Goal: Task Accomplishment & Management: Use online tool/utility

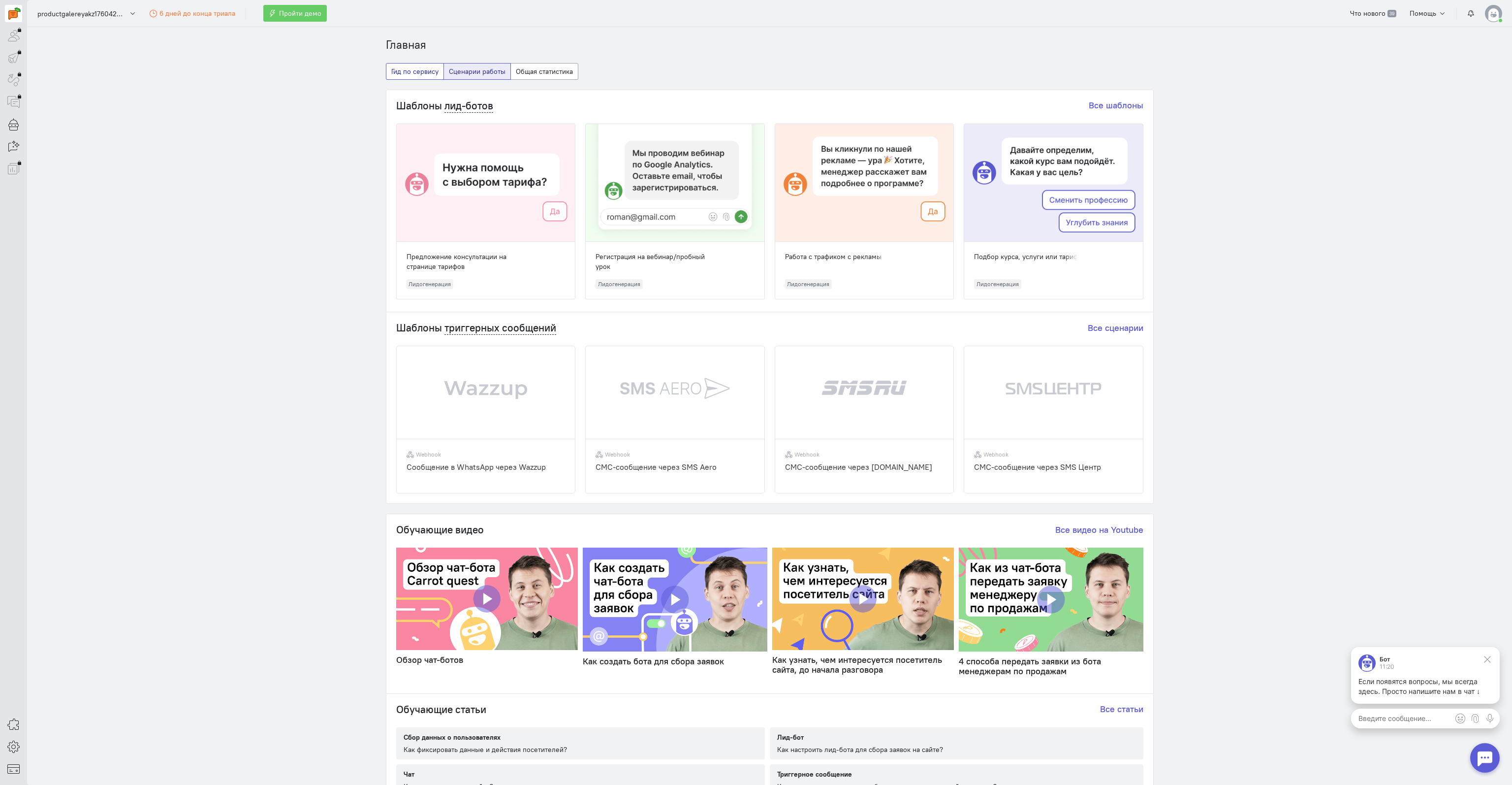
click at [407, 72] on button "Гид по сервису" at bounding box center [415, 71] width 58 height 17
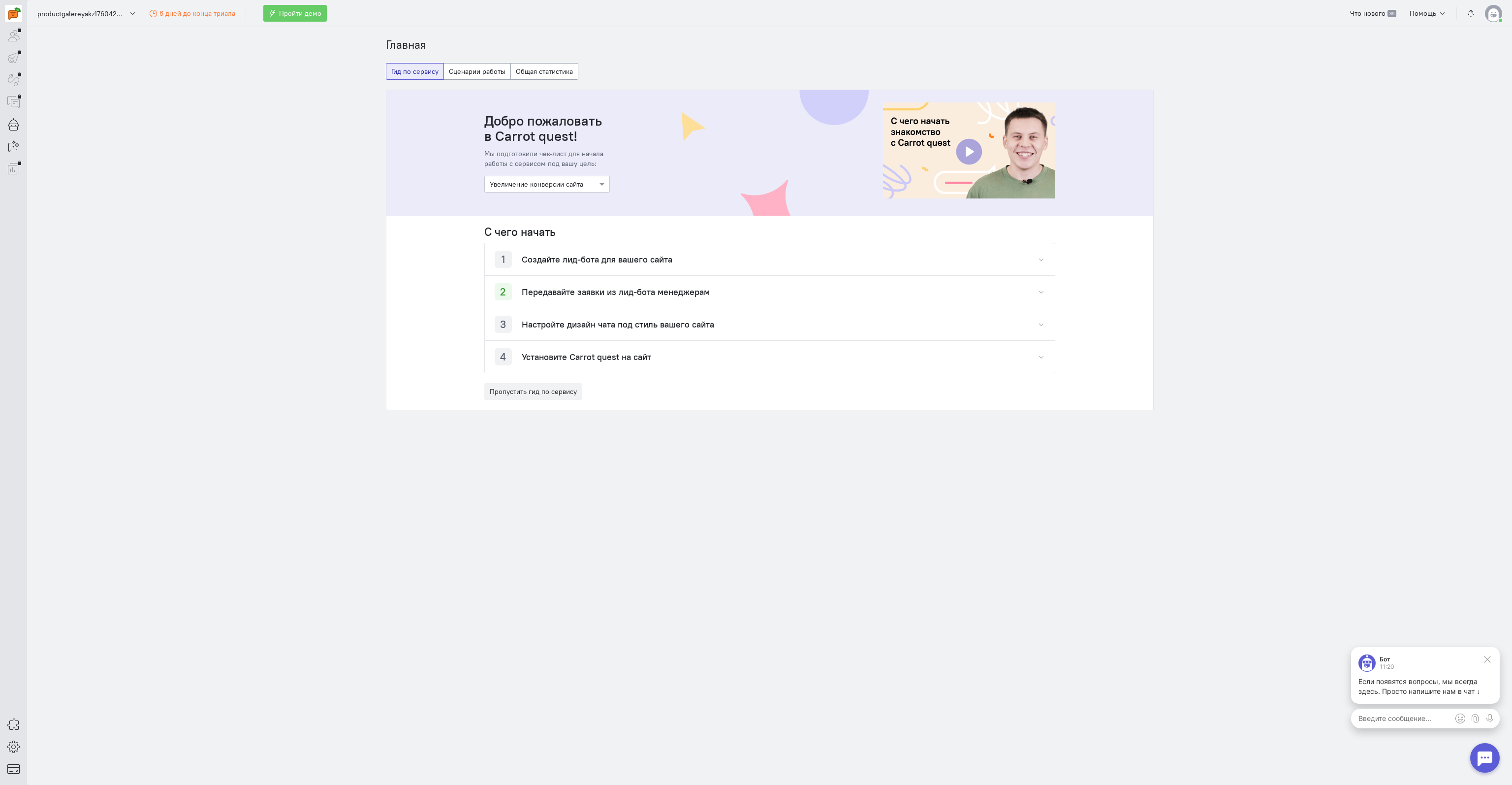
click at [538, 259] on h4 "Создайте лид-бота для вашего сайта" at bounding box center [597, 259] width 150 height 10
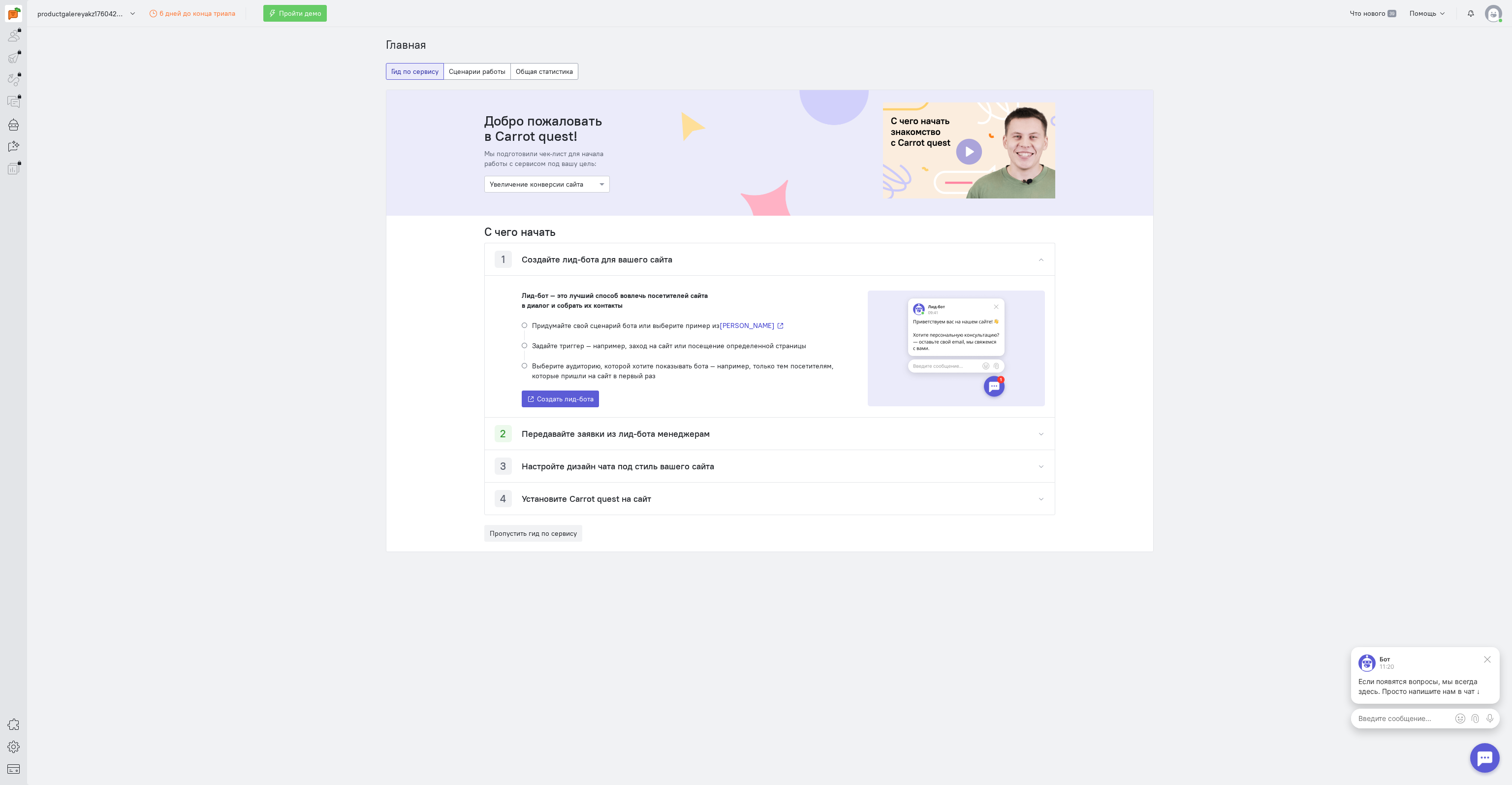
click at [548, 433] on h4 "Передавайте заявки из лид-бота менеджерам" at bounding box center [616, 433] width 188 height 10
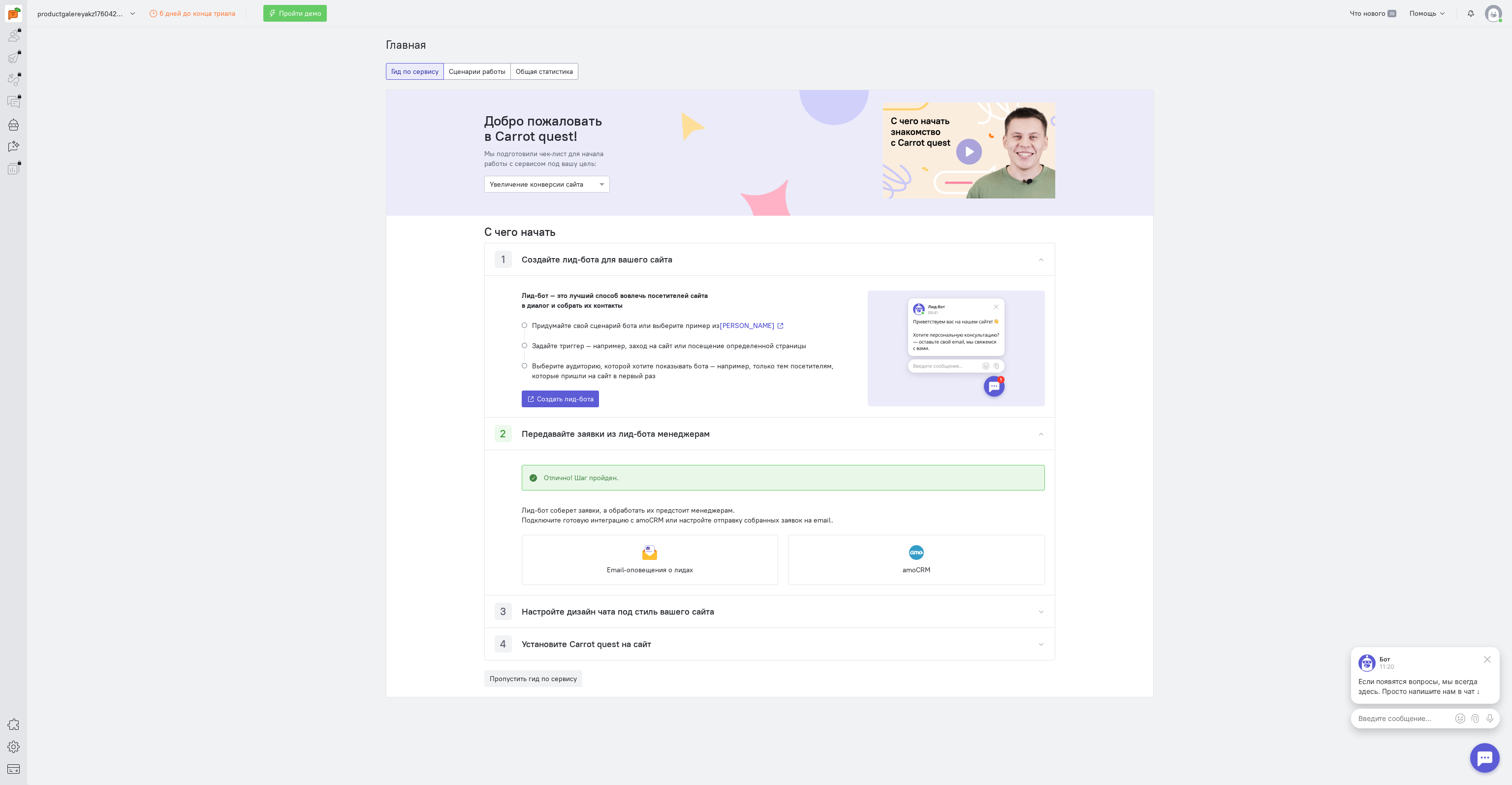
click at [575, 604] on div "3 Настройте дизайн чата под стиль вашего сайта" at bounding box center [604, 611] width 219 height 17
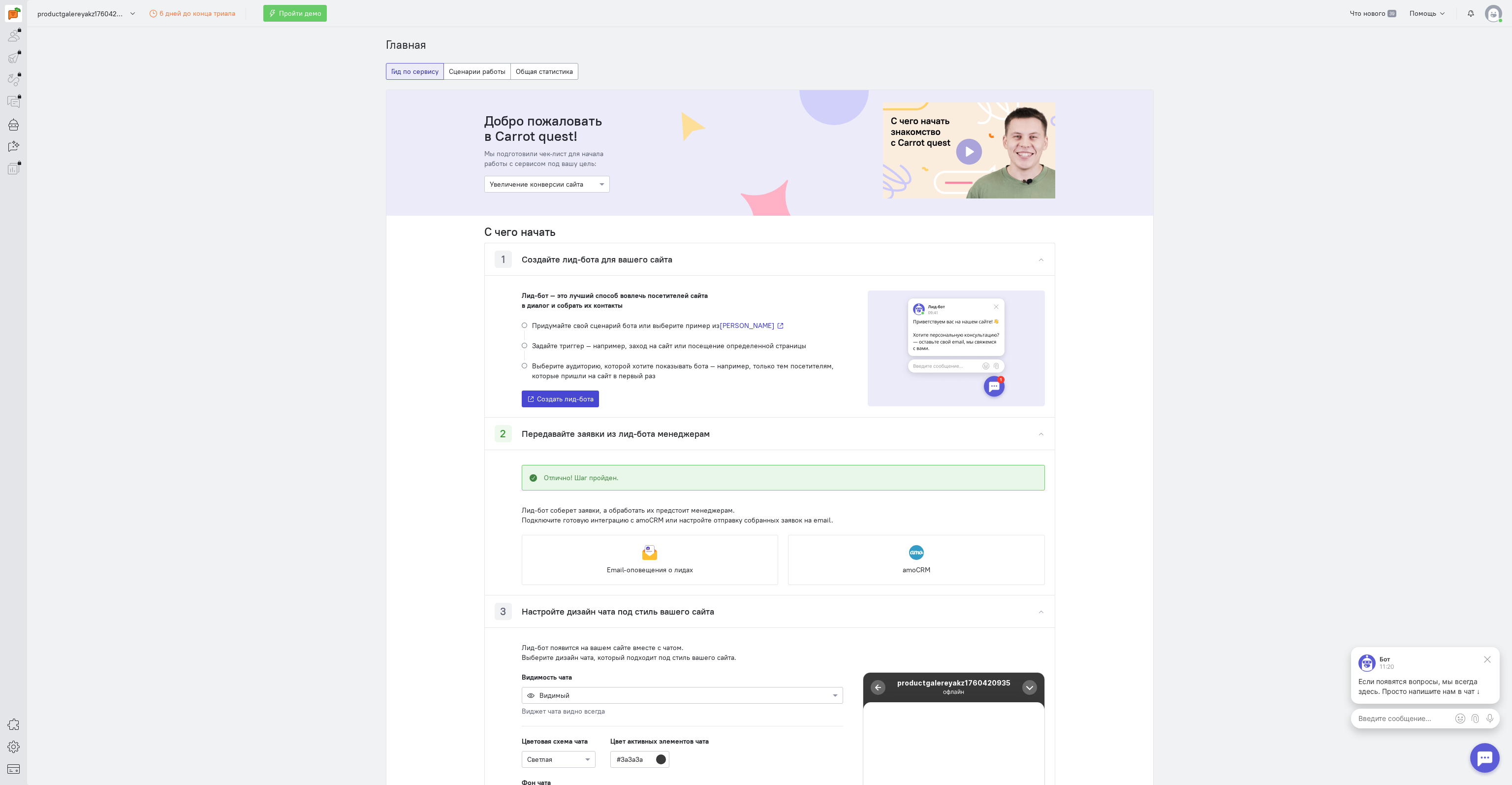
click at [546, 392] on button "Создать лид-бота" at bounding box center [561, 398] width 78 height 17
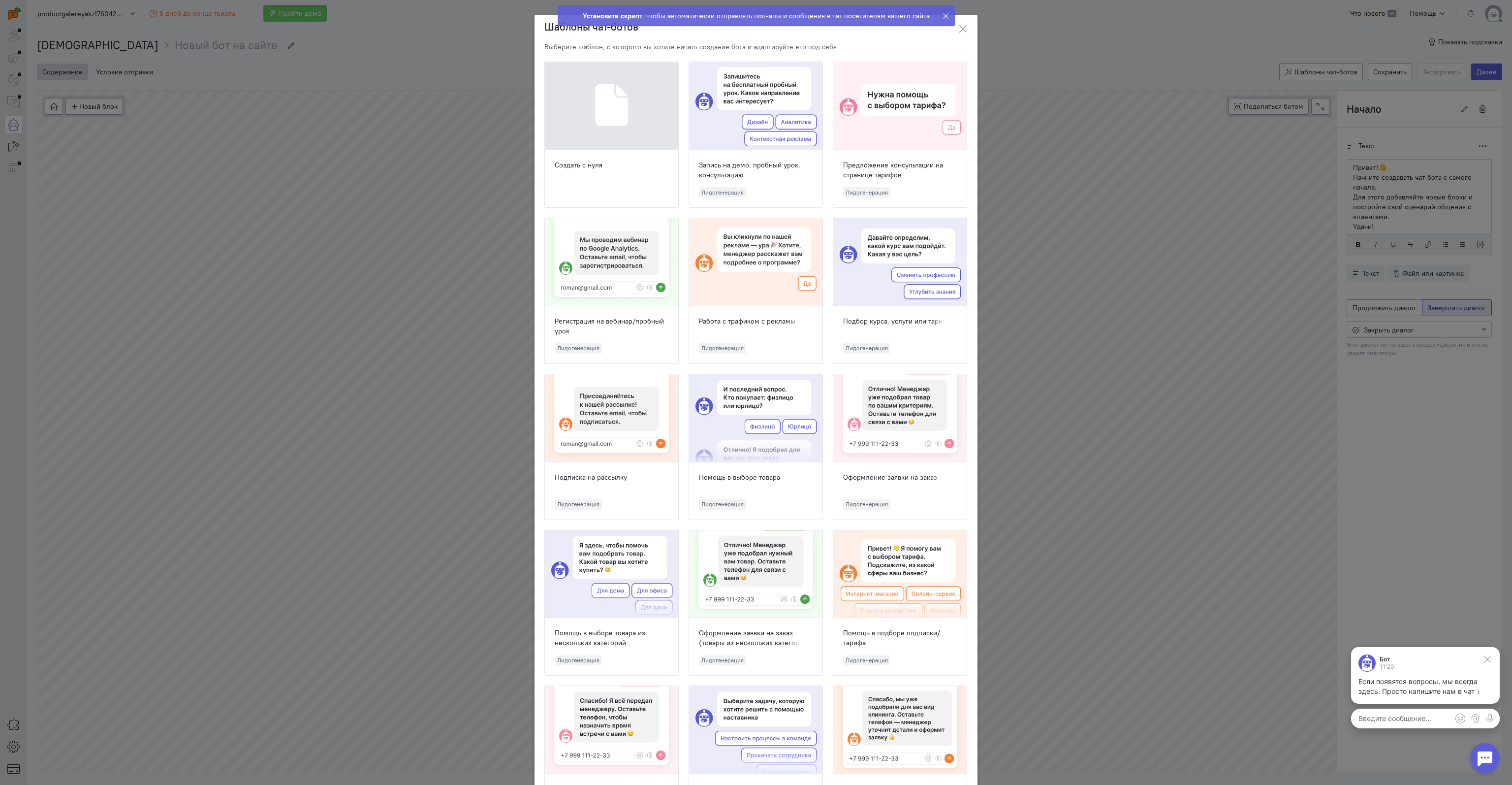
scroll to position [36, 0]
click at [749, 89] on div at bounding box center [756, 106] width 134 height 89
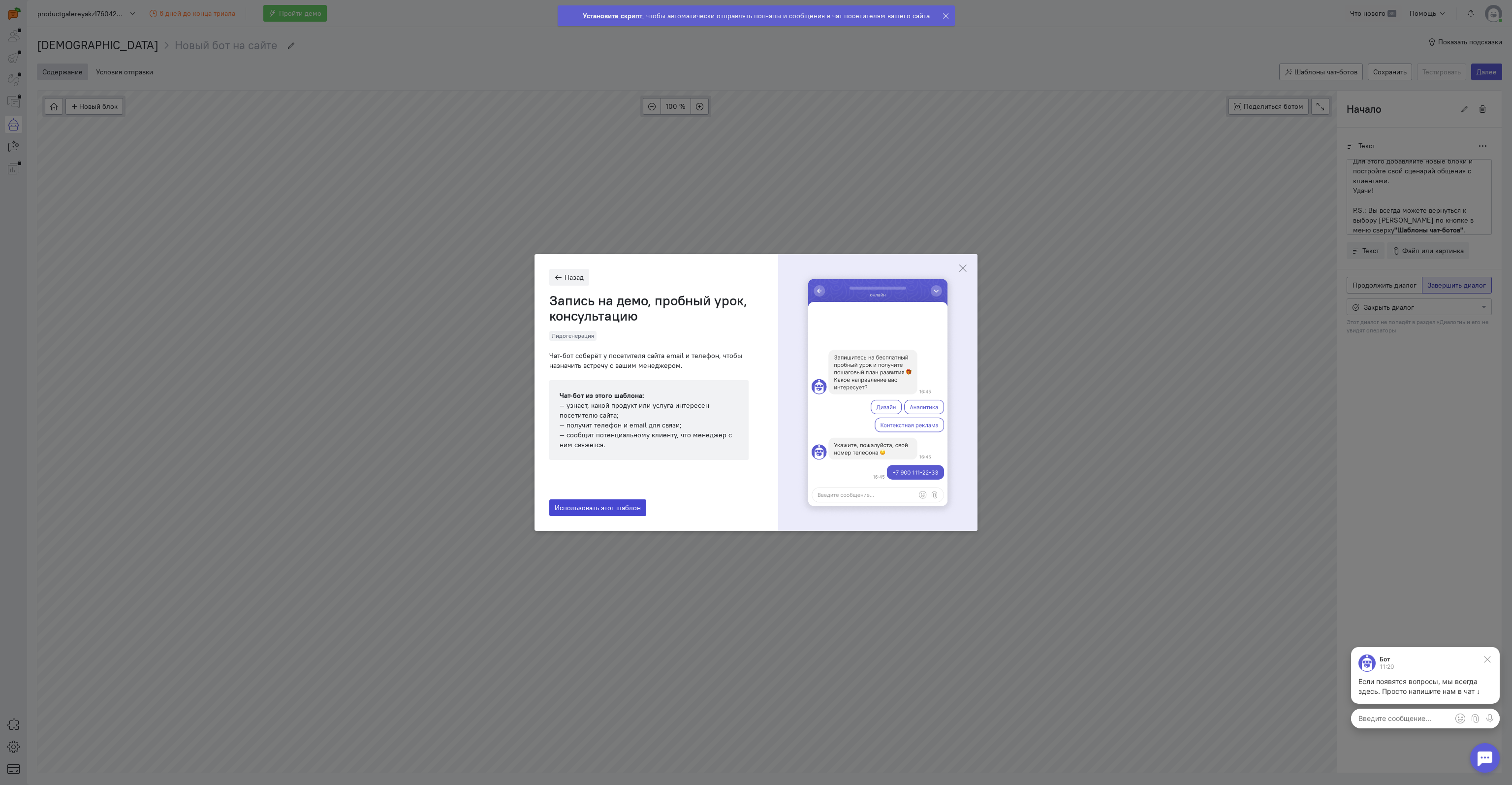
click at [604, 511] on span "Использовать этот шаблон" at bounding box center [597, 507] width 86 height 9
type input "Запись на демо, пробный урок, консультацию"
radio input "true"
radio input "false"
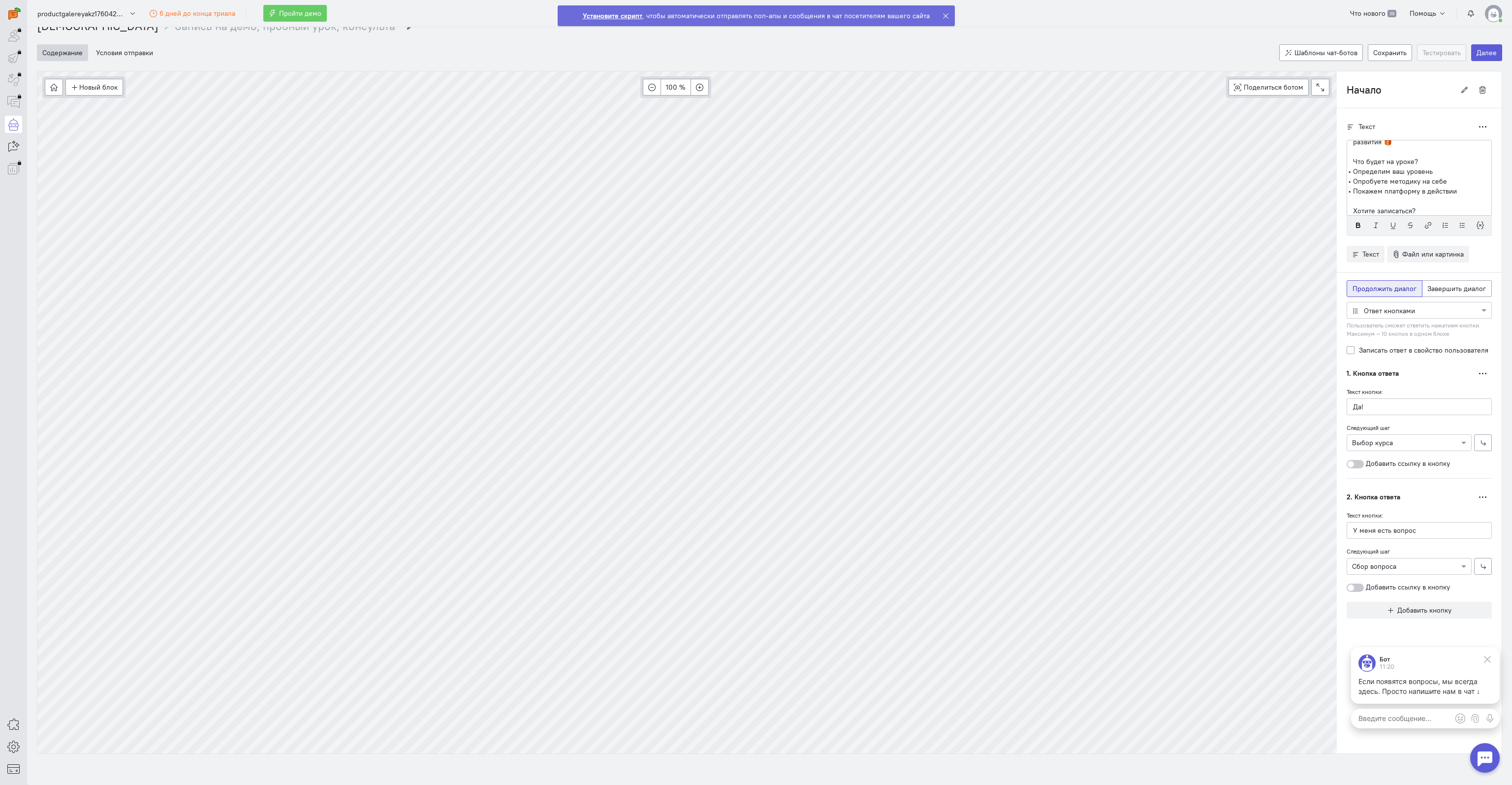
scroll to position [22, 0]
click at [540, 46] on cq-wizard-item "Условия отправки" at bounding box center [682, 50] width 1184 height 17
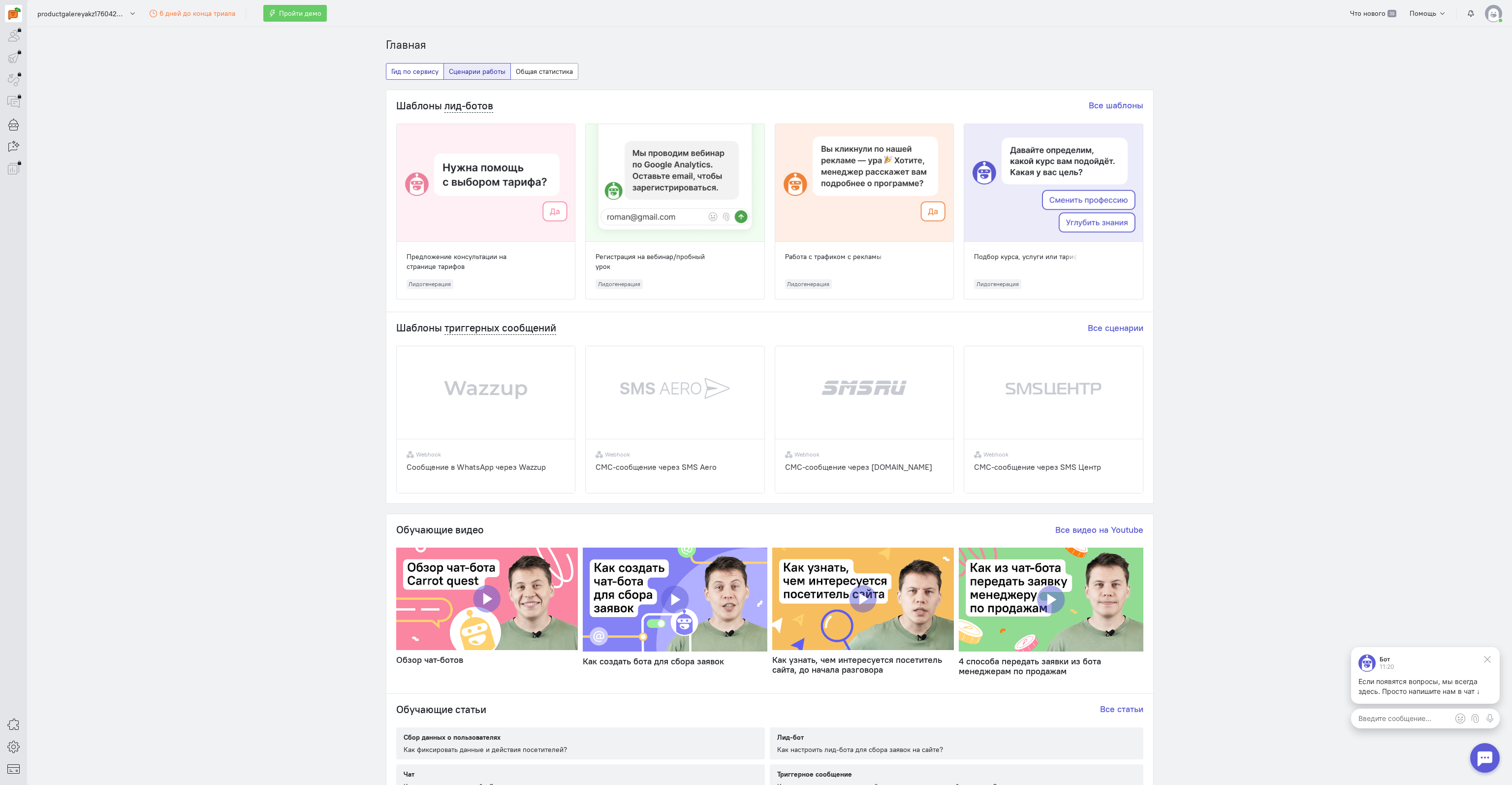
click at [395, 67] on button "Гид по сервису" at bounding box center [415, 71] width 58 height 17
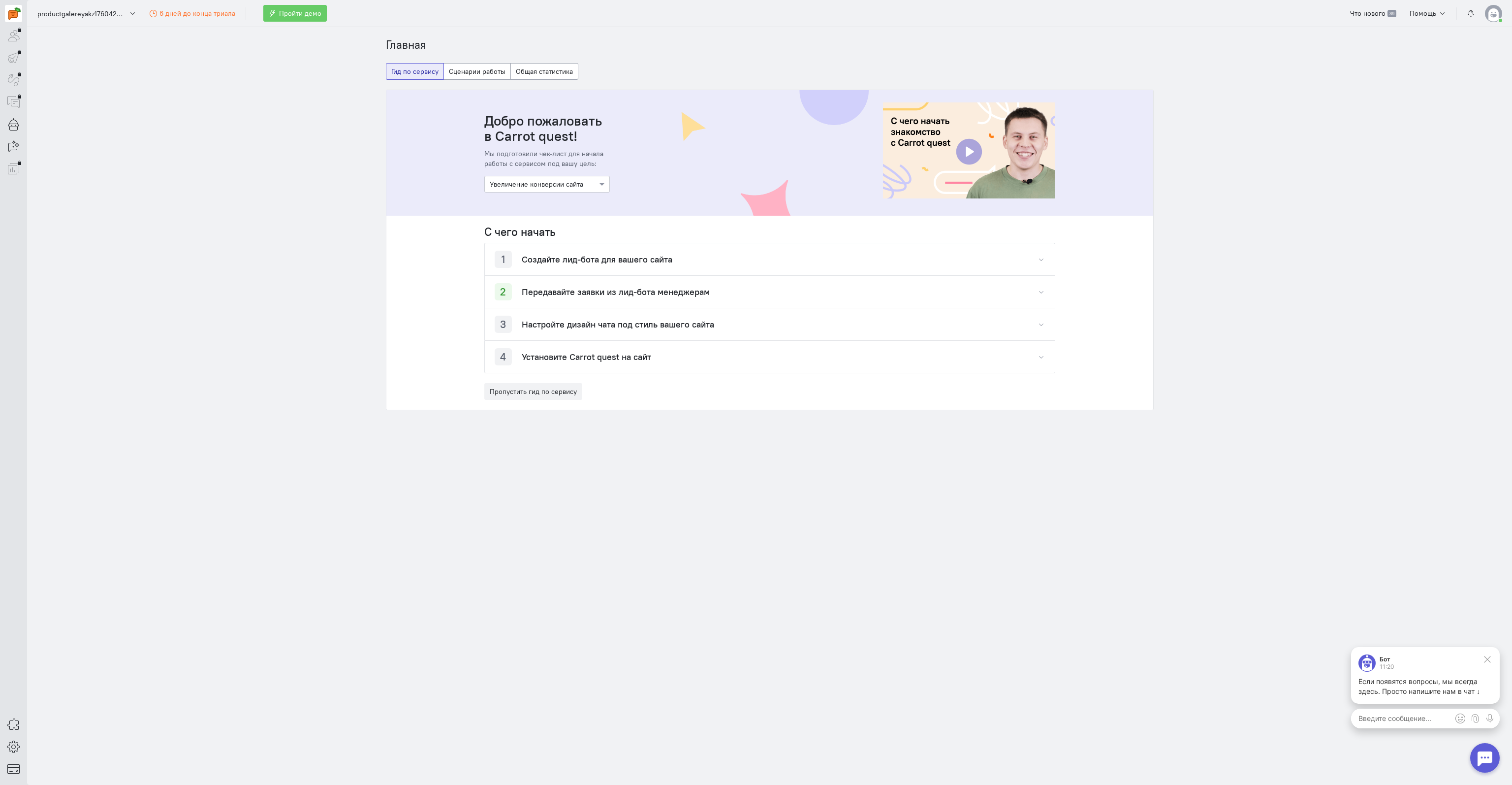
click at [528, 327] on h4 "Настройте дизайн чата под стиль вашего сайта" at bounding box center [618, 324] width 192 height 10
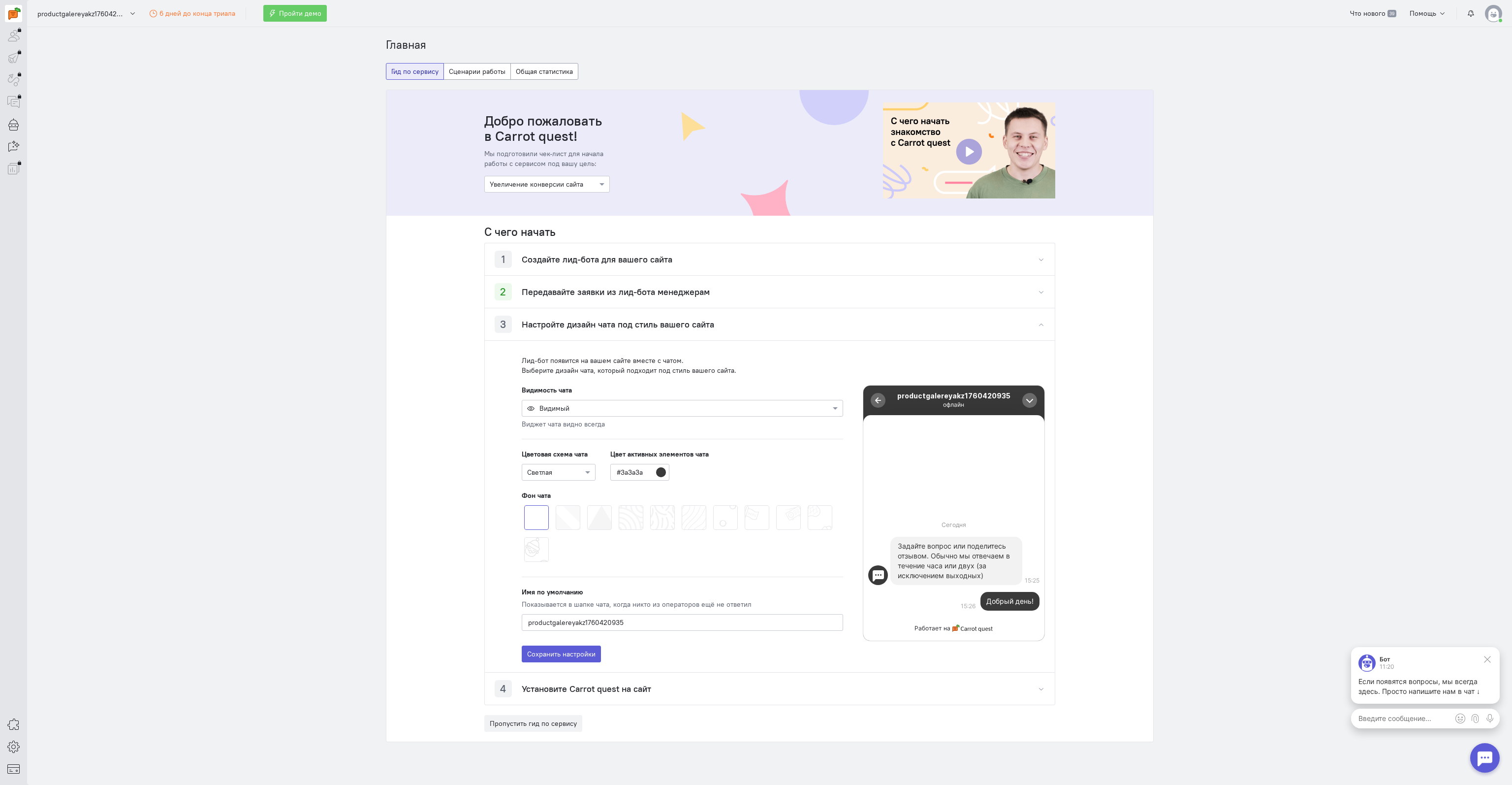
click at [588, 412] on div "Видимый" at bounding box center [682, 408] width 321 height 17
click at [593, 412] on div at bounding box center [682, 407] width 320 height 10
click at [632, 617] on input "productgalereyakz1760420935" at bounding box center [682, 622] width 321 height 17
drag, startPoint x: 629, startPoint y: 619, endPoint x: 523, endPoint y: 626, distance: 106.2
click at [524, 626] on input "productgalereyakz1760420935" at bounding box center [682, 622] width 321 height 17
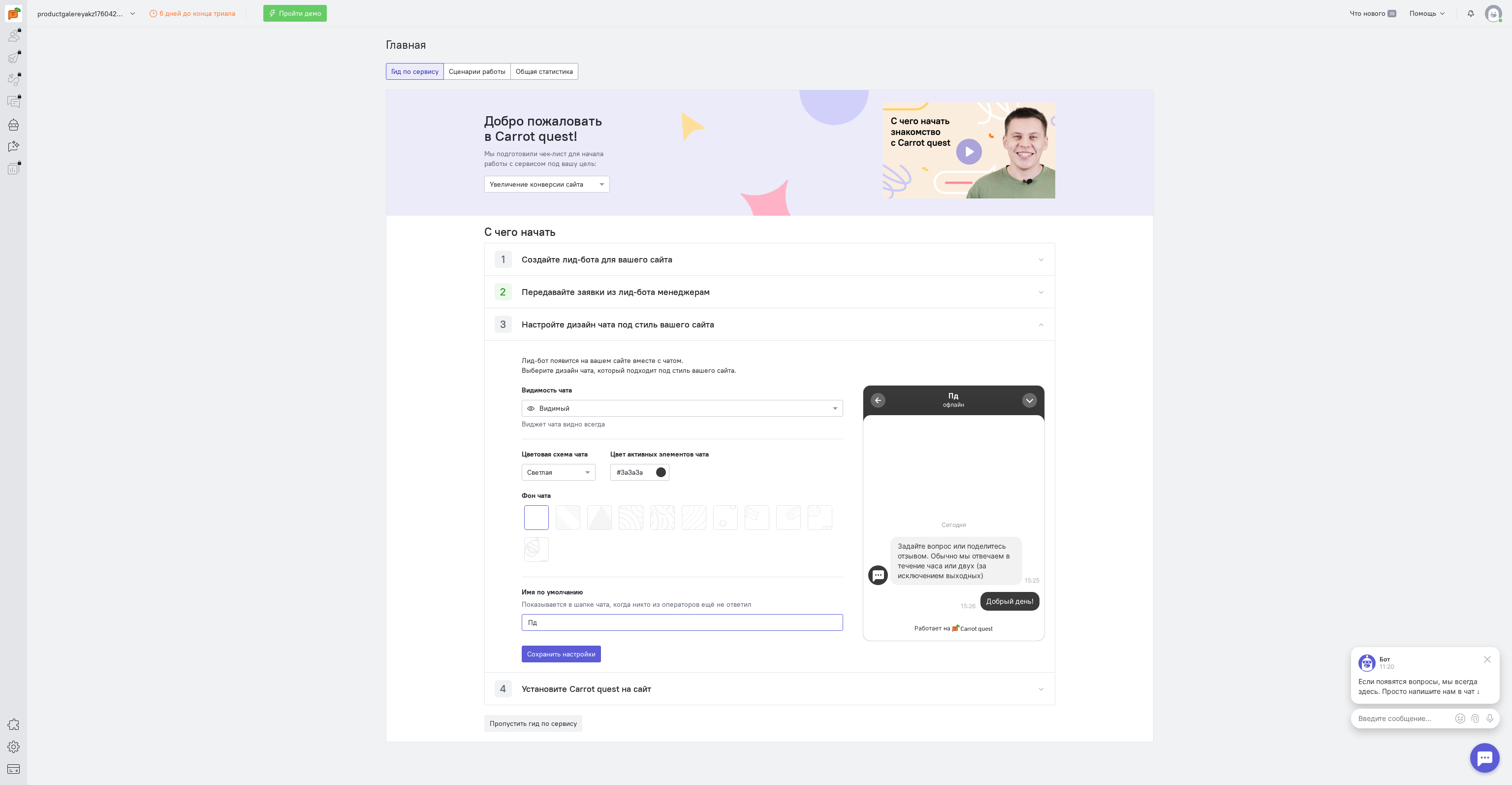
type input "П"
type input "U"
type input "Галерея тест"
click at [643, 473] on input "#3a3a3a" at bounding box center [640, 472] width 59 height 17
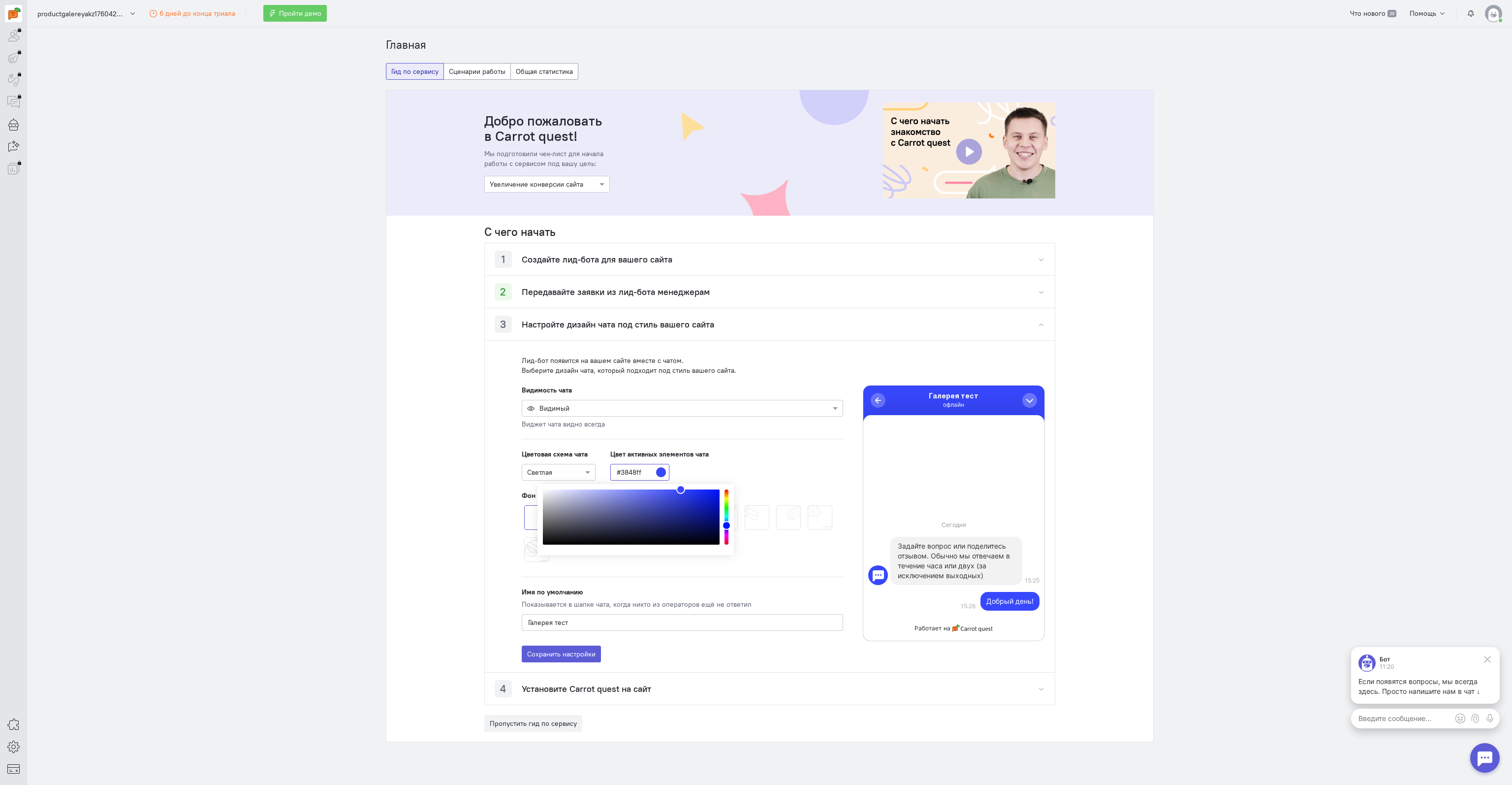
type input "#394aff"
drag, startPoint x: 697, startPoint y: 498, endPoint x: 679, endPoint y: 488, distance: 20.6
click at [679, 489] on div "color picker dialog" at bounding box center [630, 517] width 176 height 55
click at [474, 481] on div "С чего начать 1 Создайте лид-бота для вашего сайта Лид-бот — это лучший способ …" at bounding box center [769, 479] width 590 height 526
click at [630, 403] on div at bounding box center [682, 407] width 320 height 10
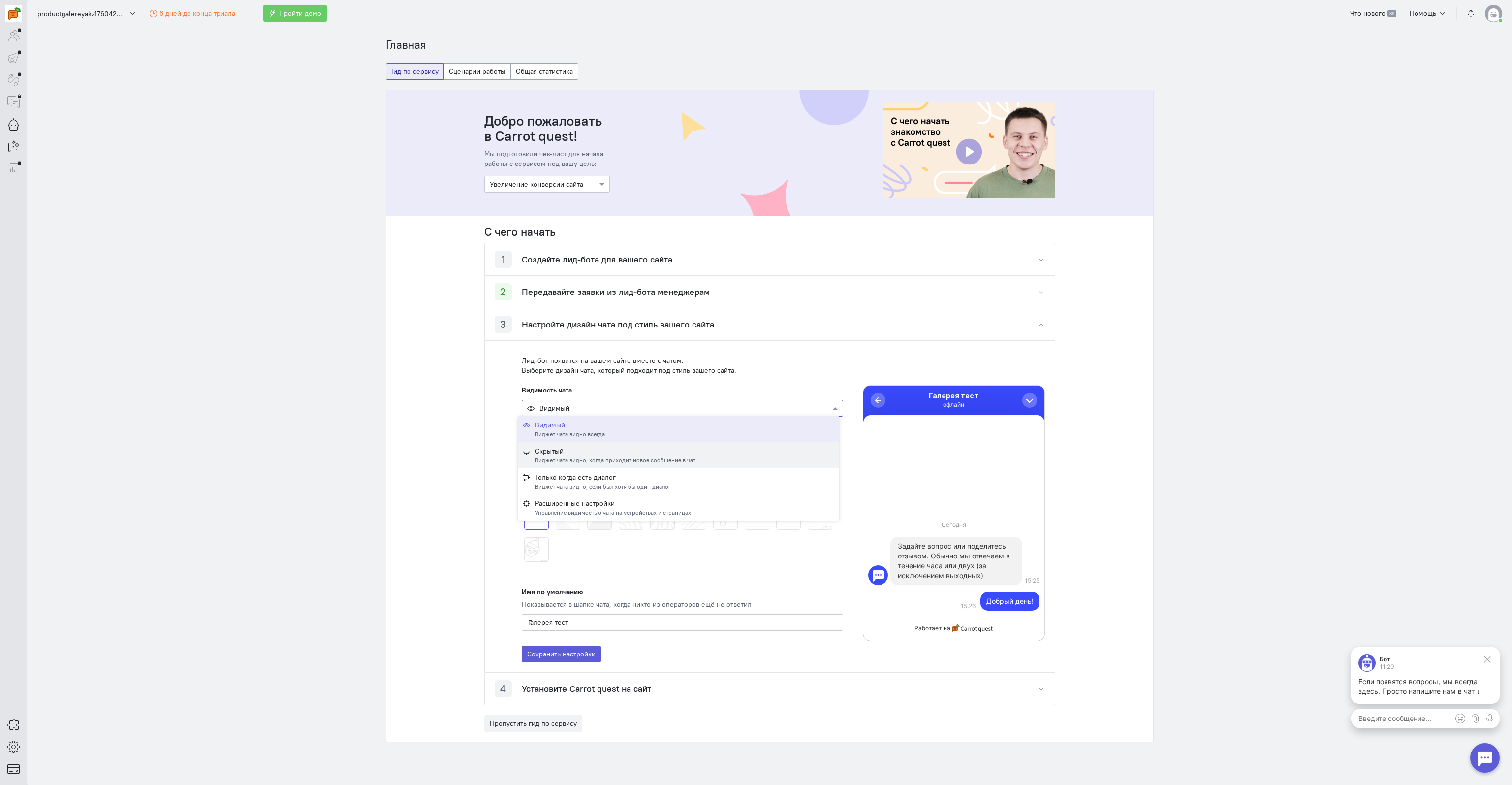
click at [616, 451] on div "Скрытый" at bounding box center [615, 450] width 160 height 10
click at [631, 414] on div "Скрытый" at bounding box center [682, 408] width 321 height 17
click at [606, 478] on div "Только когда есть диалог" at bounding box center [603, 476] width 136 height 10
click at [618, 413] on div "Только когда есть диалог" at bounding box center [682, 408] width 321 height 17
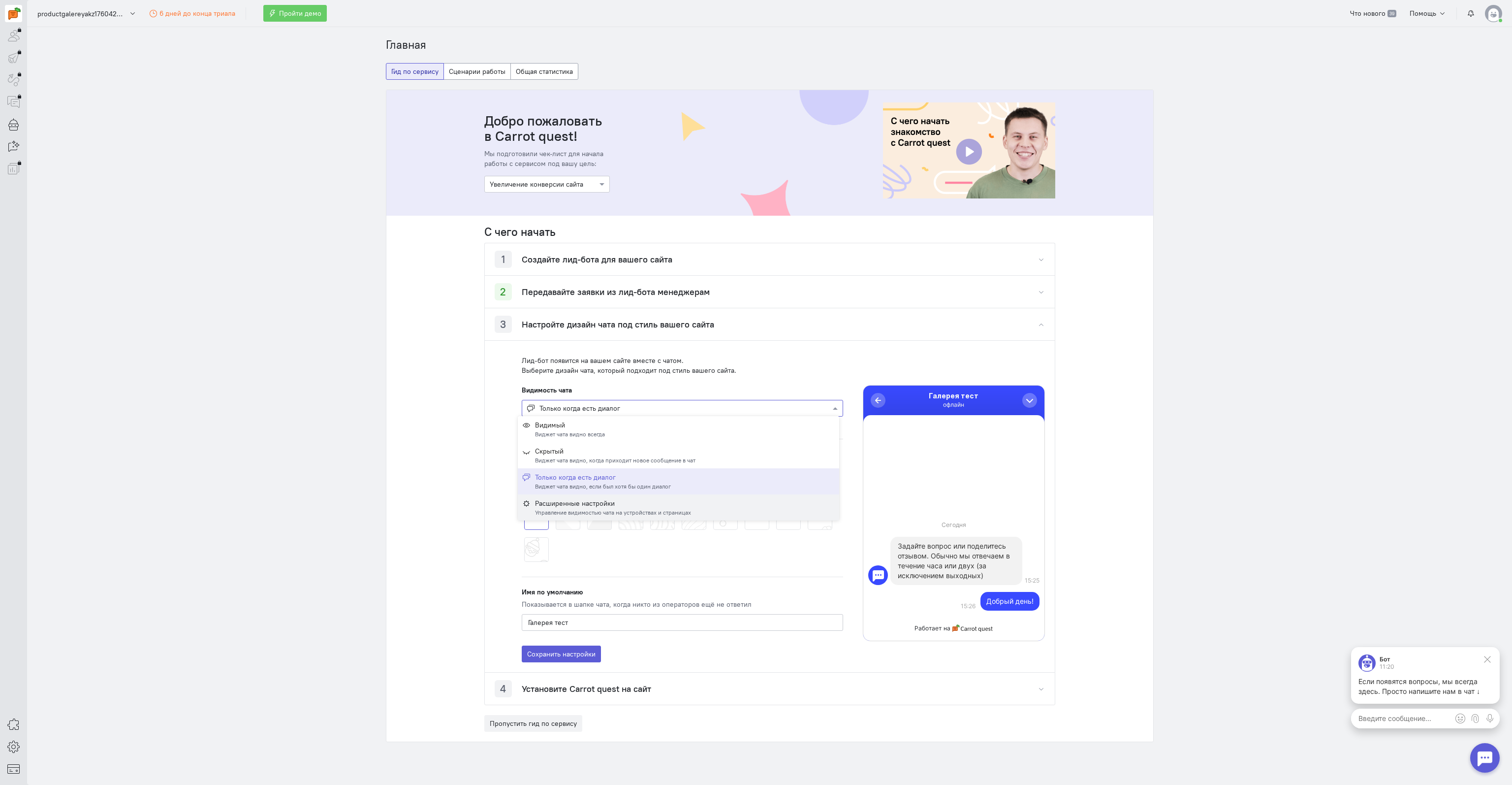
click at [595, 506] on div "Расширенные настройки" at bounding box center [613, 503] width 156 height 10
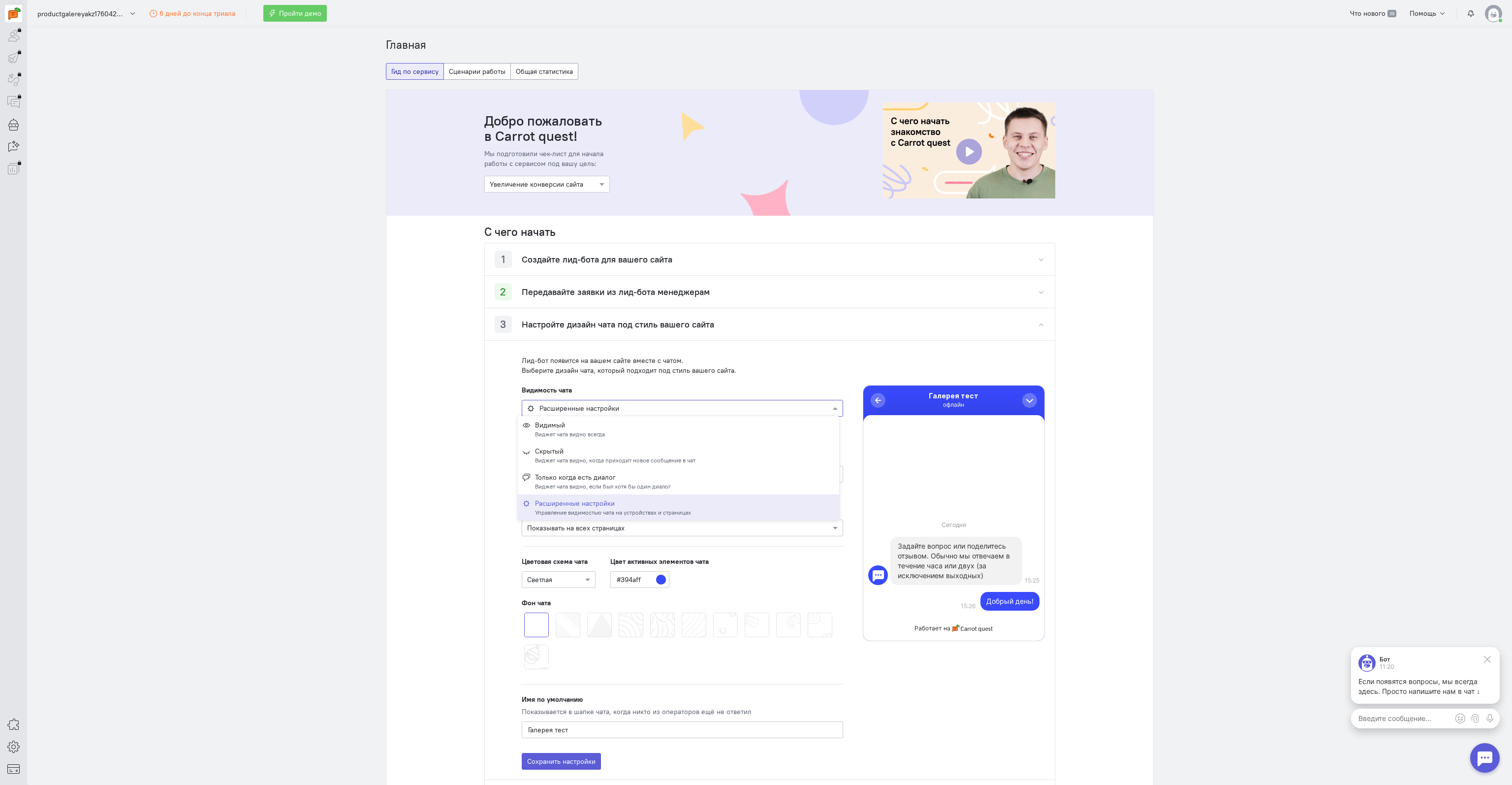
click at [612, 410] on div at bounding box center [682, 407] width 320 height 10
click at [605, 432] on div "Видимый Виджет чата видно всегда" at bounding box center [679, 428] width 311 height 19
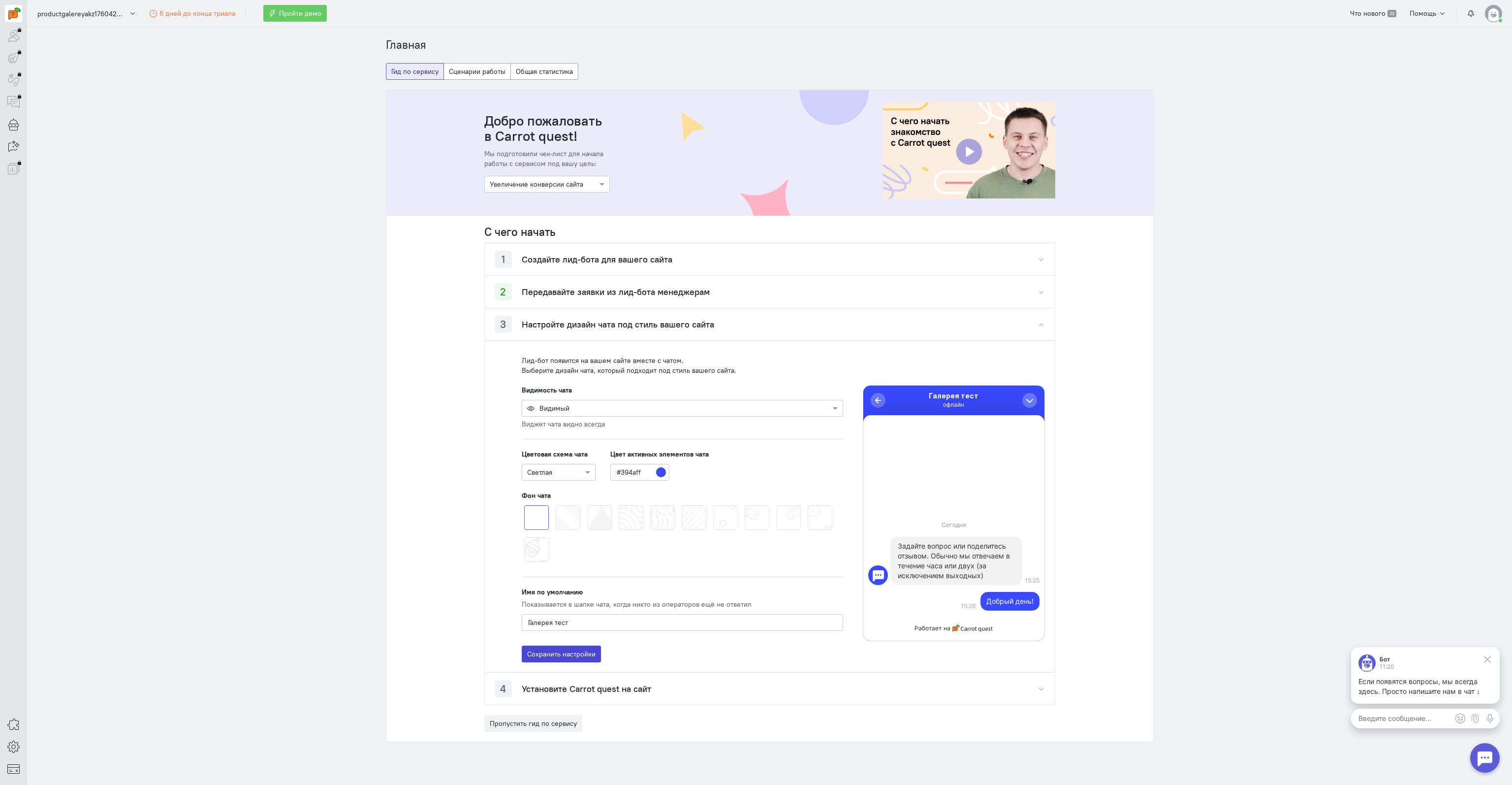
click at [525, 656] on button "Сохранить настройки" at bounding box center [562, 653] width 80 height 17
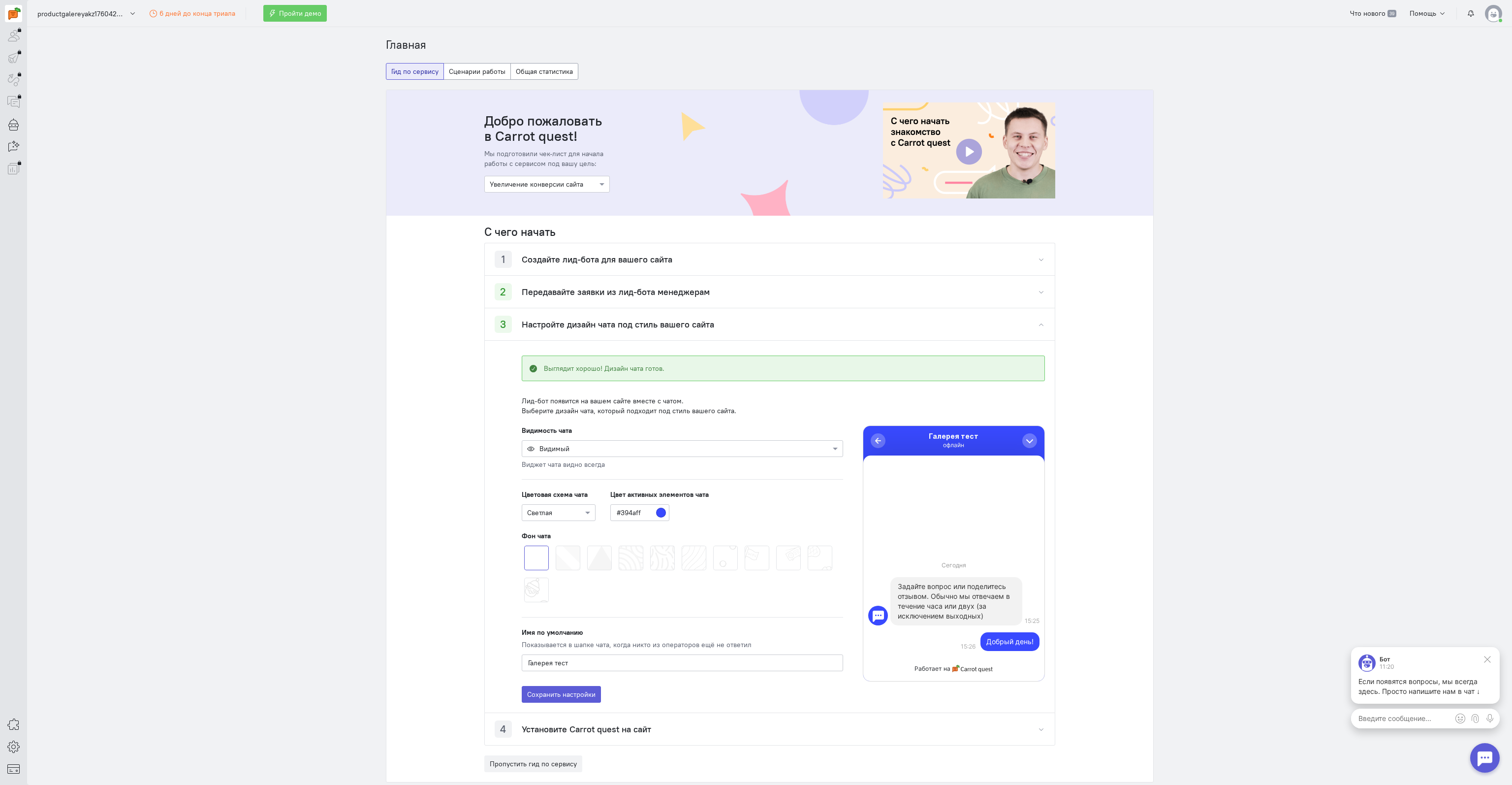
click at [533, 265] on div "1 Создайте лид-бота для вашего сайта" at bounding box center [583, 258] width 178 height 17
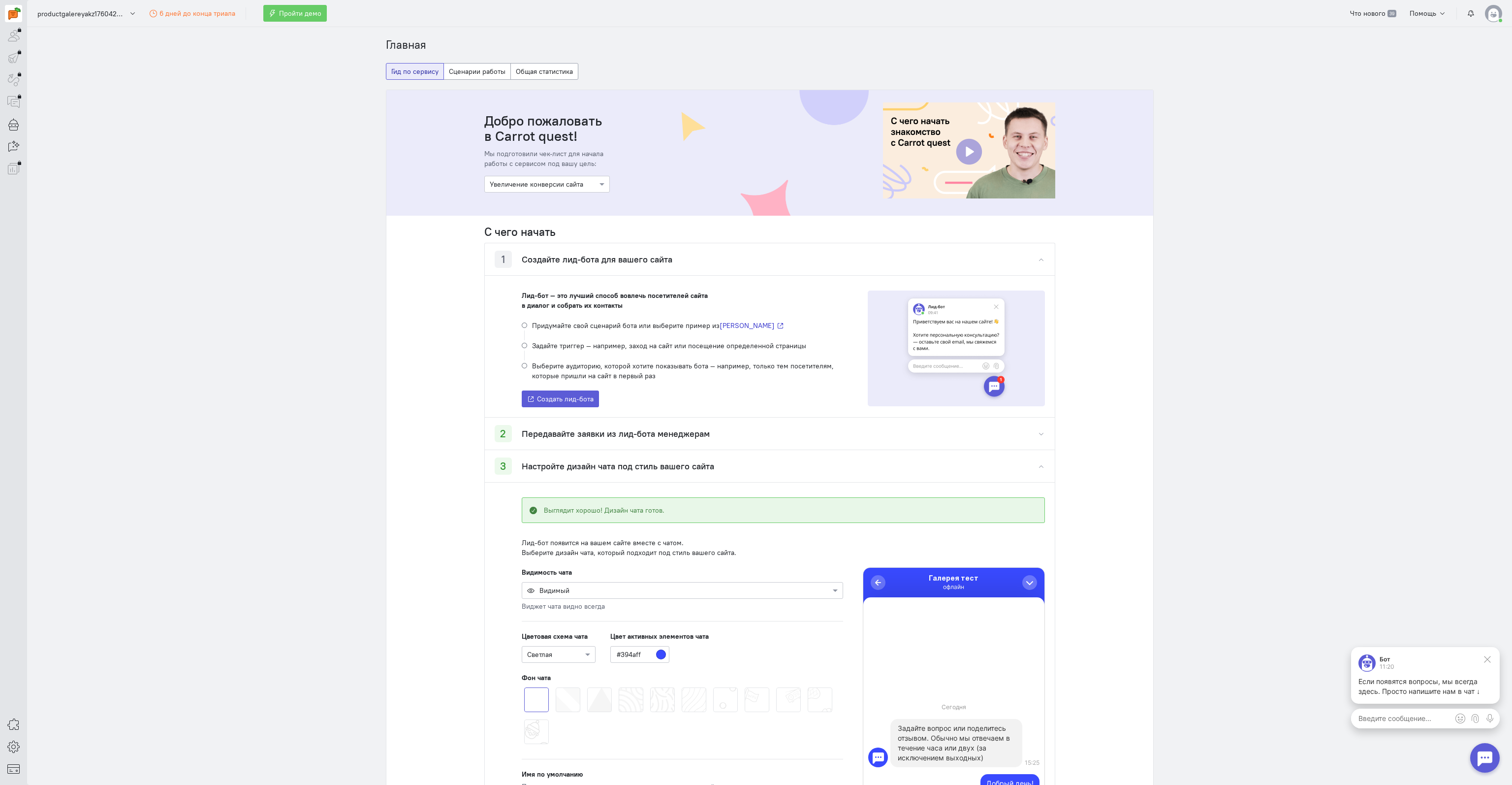
click at [423, 361] on cq-dashboard-raise-site-conversation-widget "С чего начать 1 Создайте лид-бота для вашего сайта Лид-бот — это лучший способ …" at bounding box center [770, 570] width 767 height 708
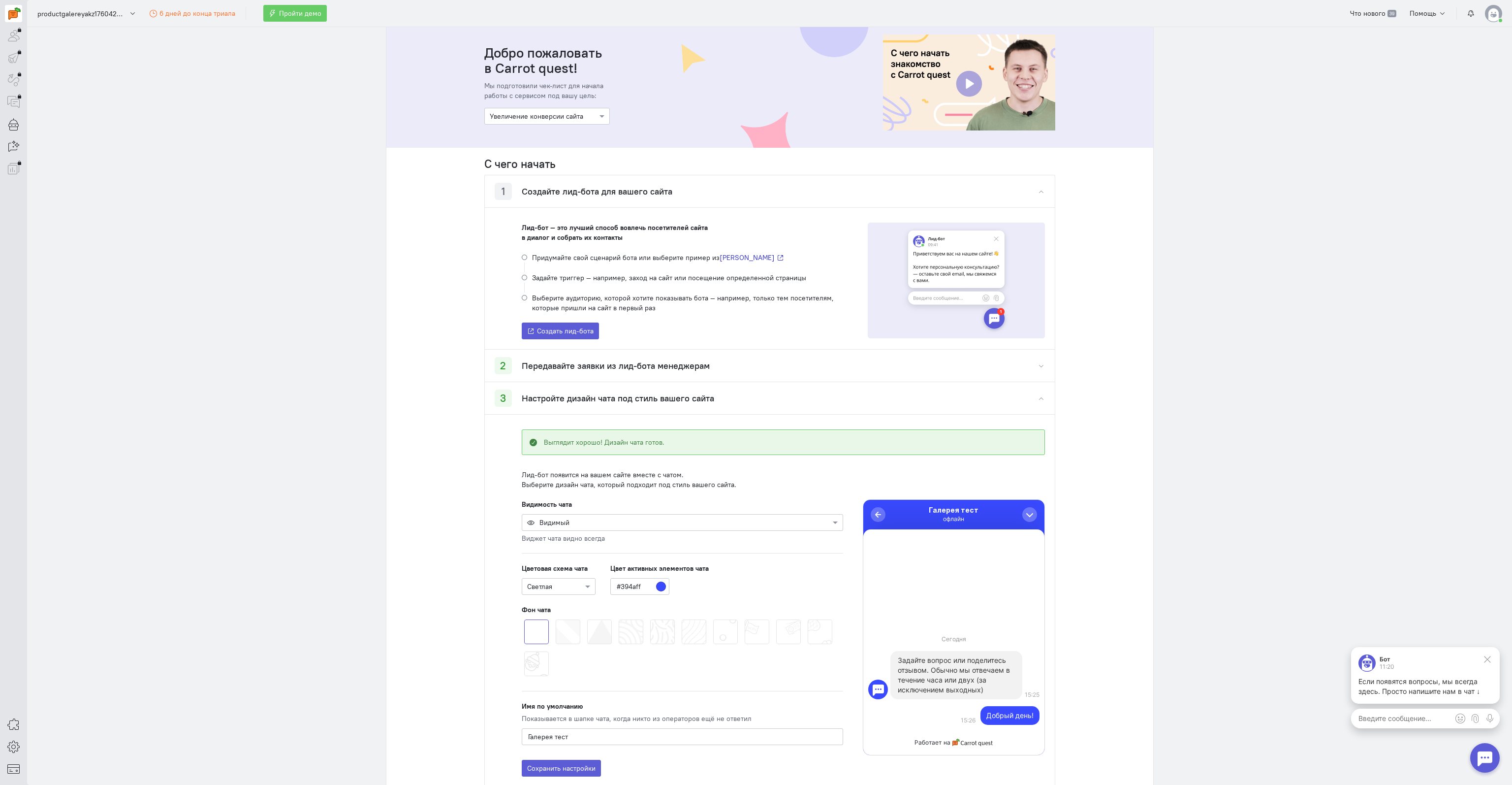
scroll to position [203, 0]
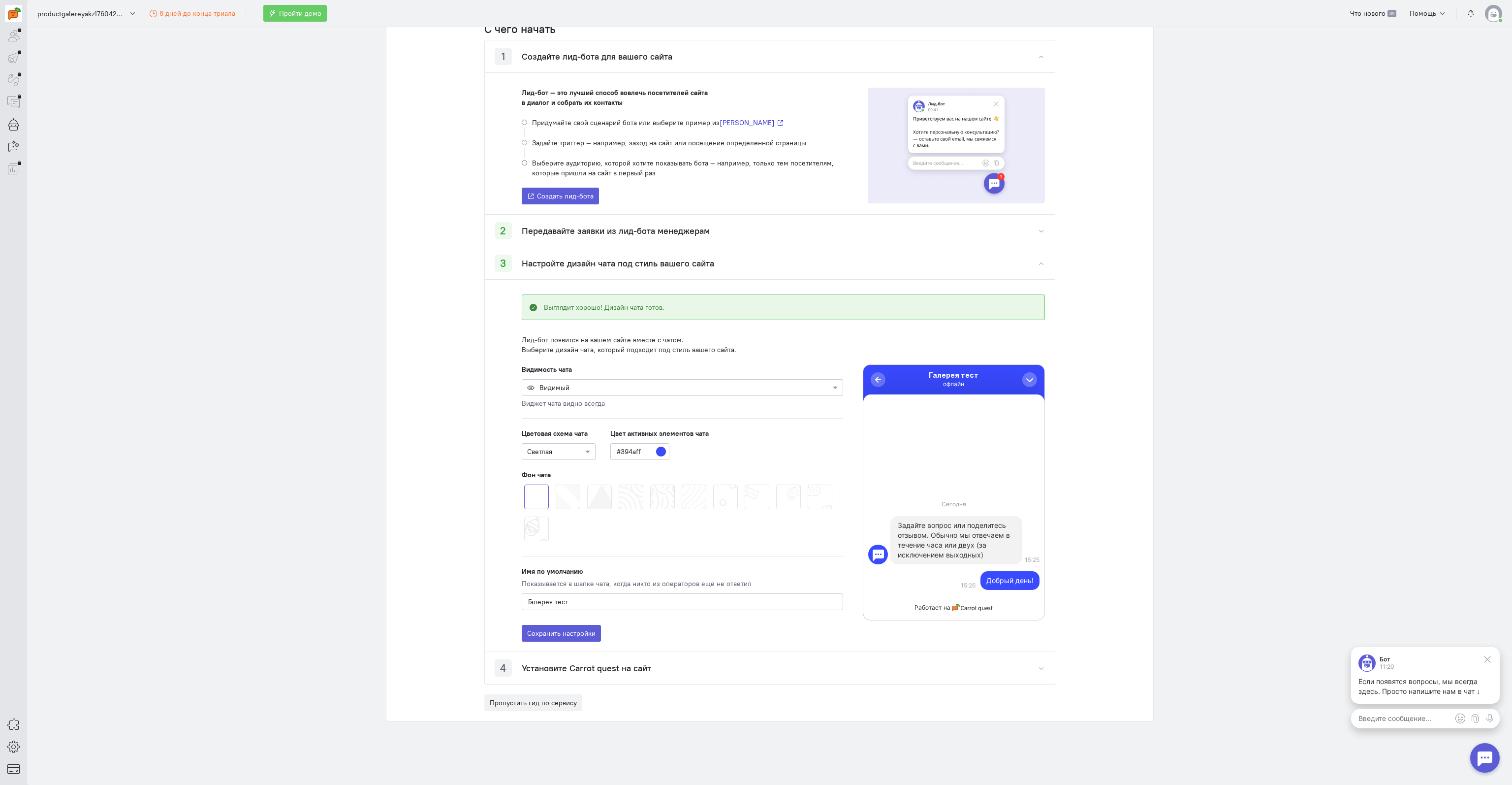
click at [514, 666] on div "4 Установите Carrot quest на сайт" at bounding box center [572, 667] width 157 height 17
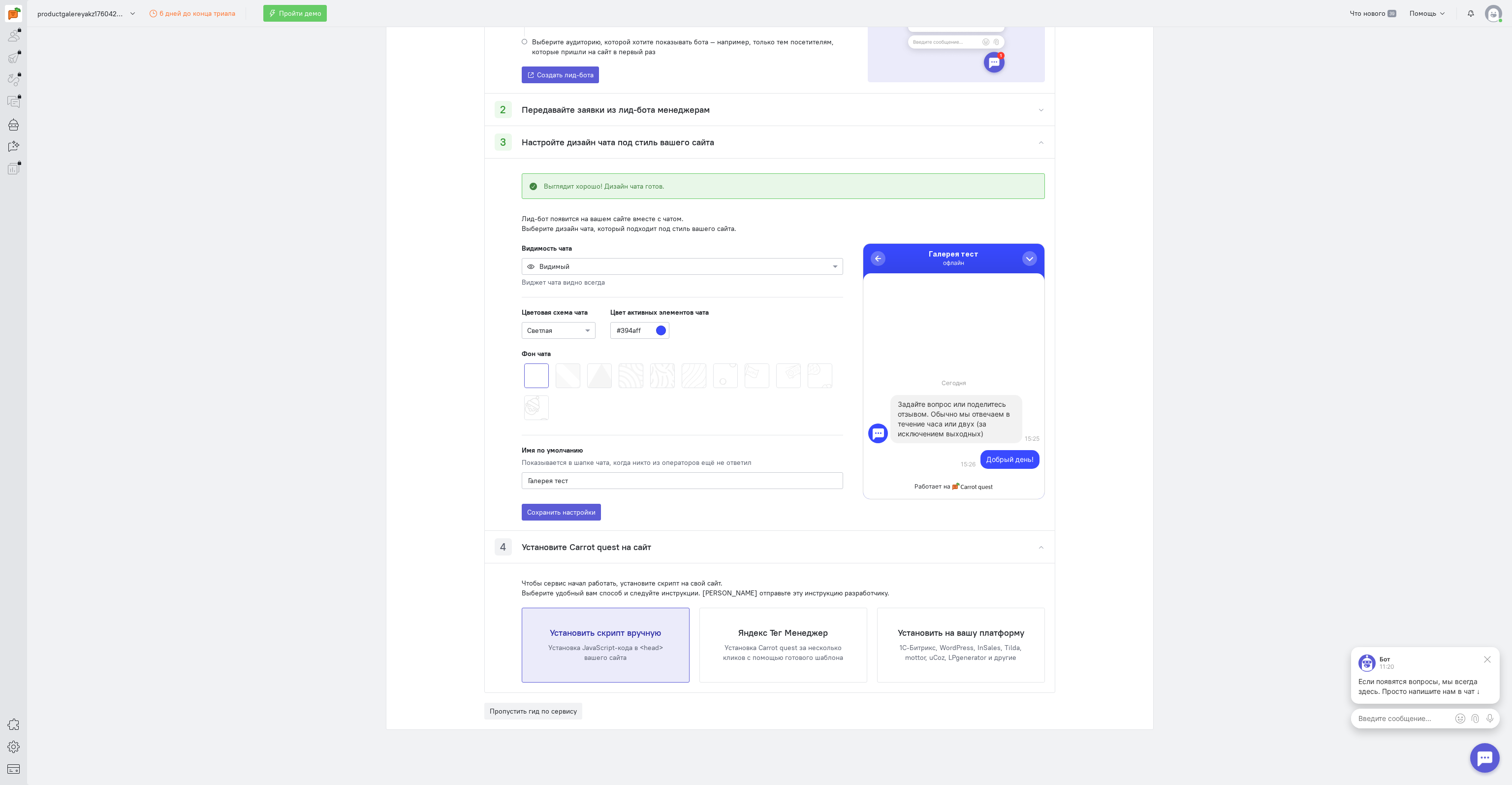
scroll to position [332, 0]
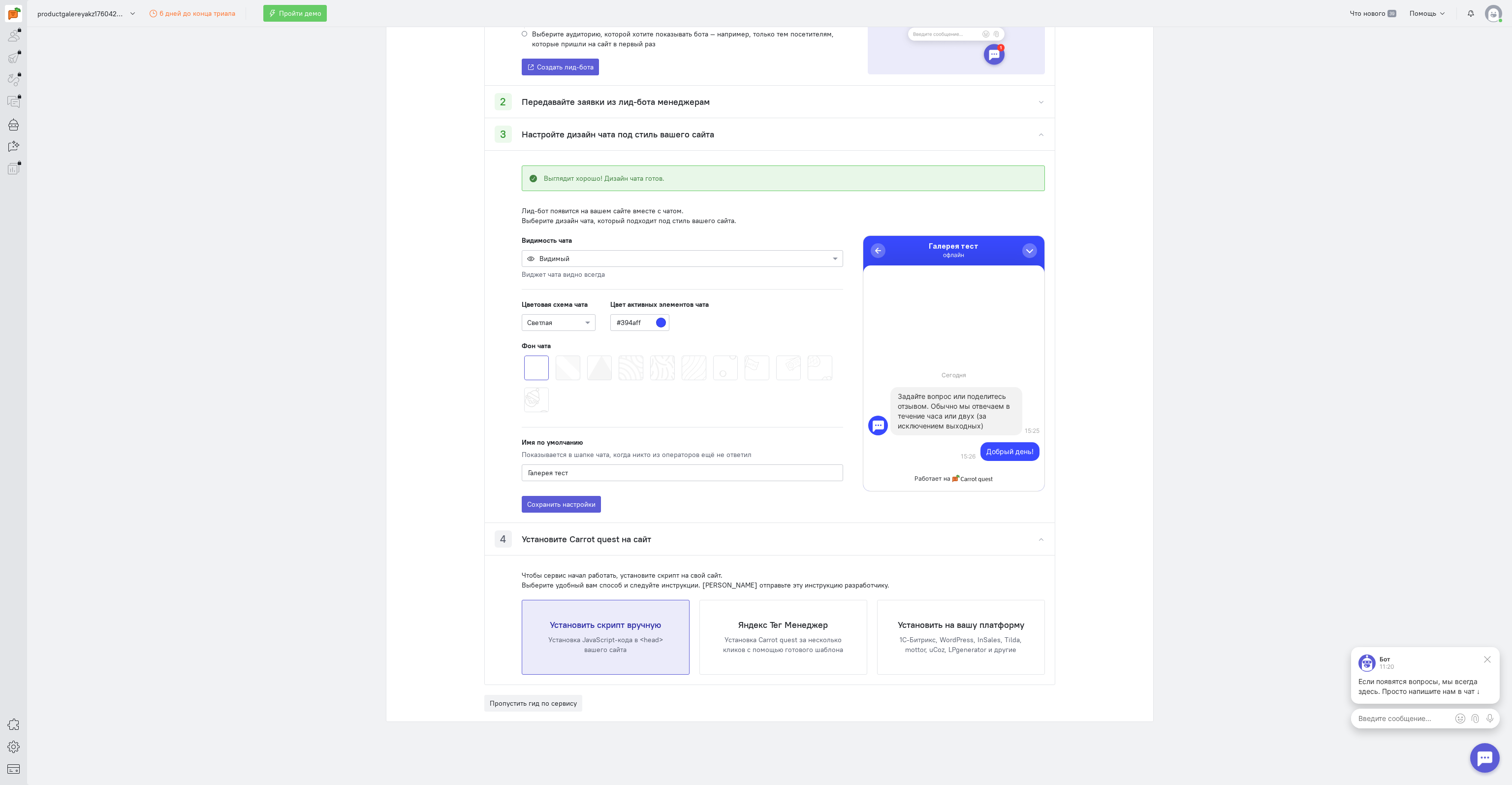
click at [672, 620] on div "Установить скрипт вручную Установка JavaScript-кода в <head> вашего сайта" at bounding box center [605, 636] width 167 height 73
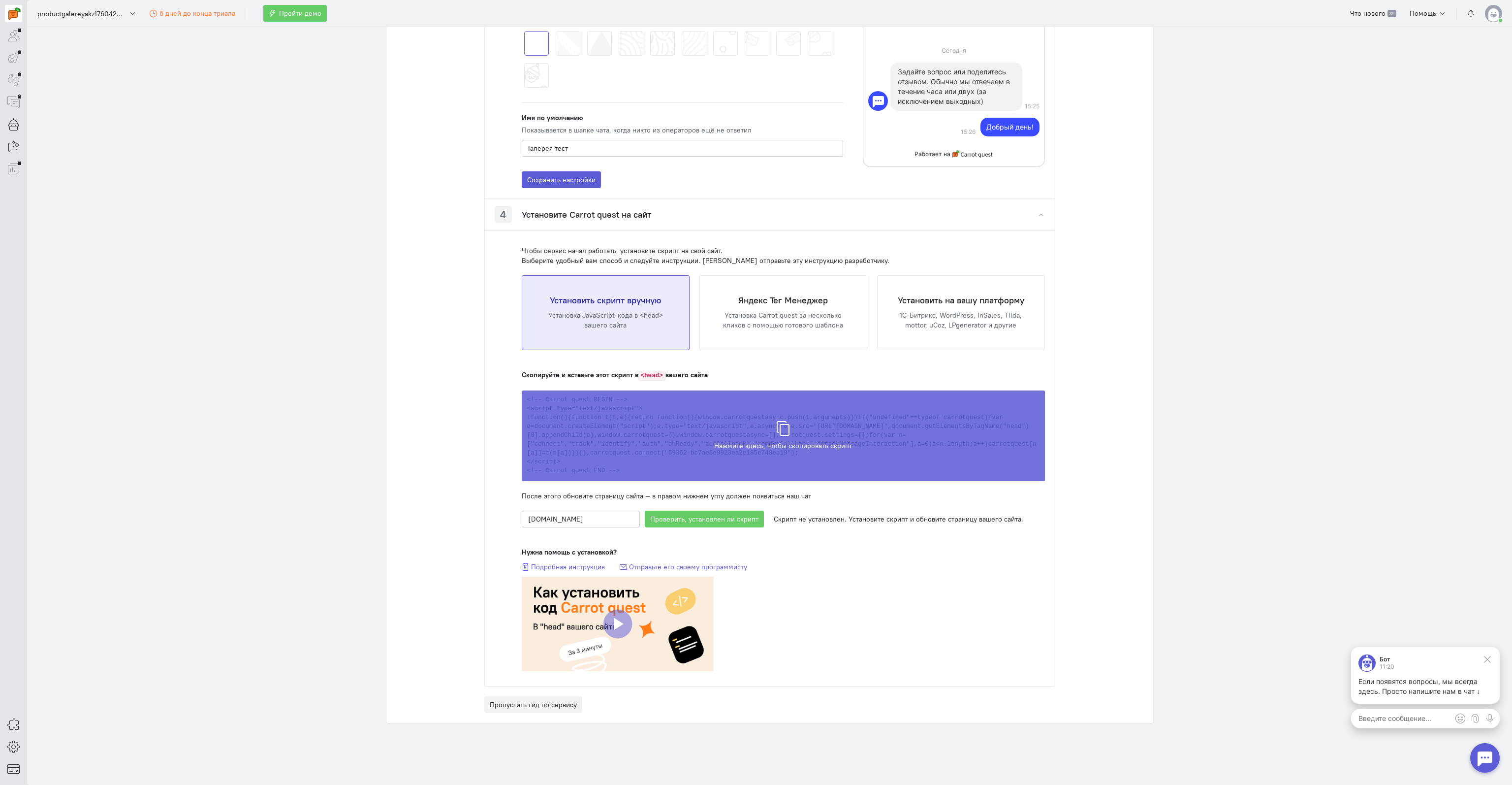
click at [779, 424] on icon at bounding box center [783, 423] width 15 height 15
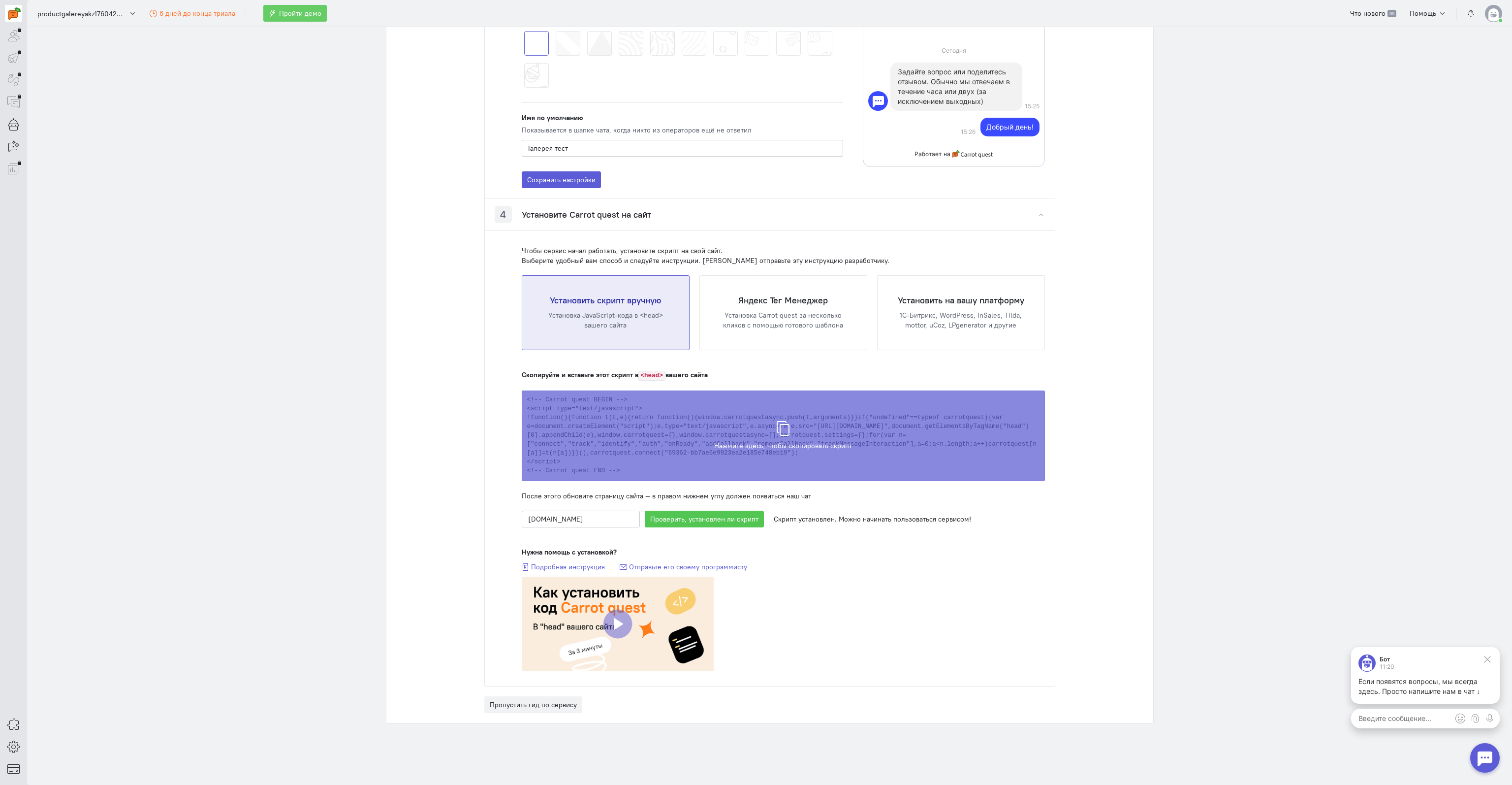
click at [653, 516] on button "Проверить, установлен ли скрипт" at bounding box center [704, 519] width 119 height 17
click at [587, 519] on input "[DOMAIN_NAME]" at bounding box center [580, 519] width 118 height 17
paste input "tm3kjadsbvuaijsehvdb2134325kjsbdvdlfkjvbsdvhkiw4rt43uyr23oirh2fbreuyt283ry298ry…"
type input "[DOMAIN_NAME][URL]"
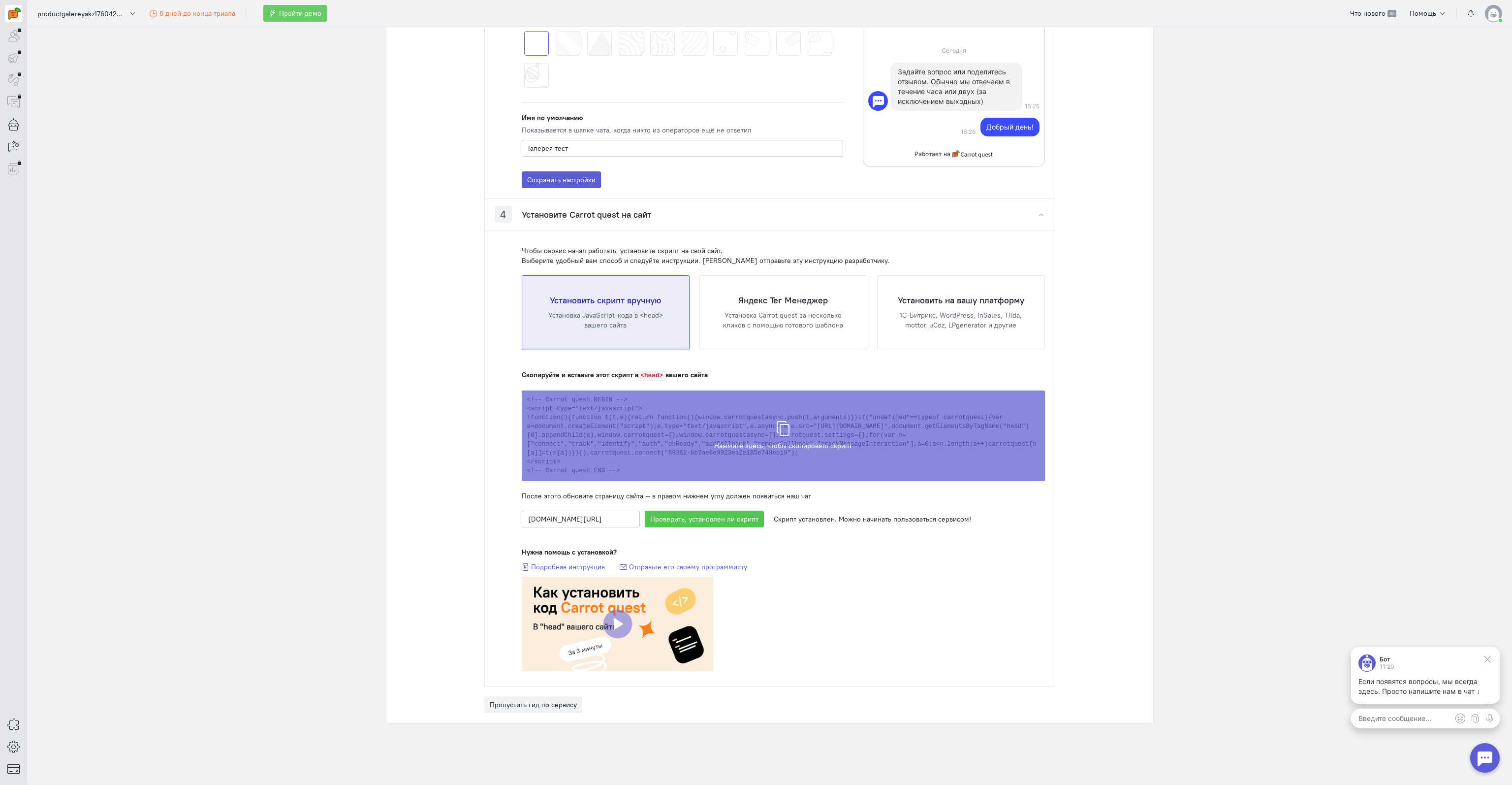
click at [662, 515] on button "Проверить, установлен ли скрипт" at bounding box center [704, 519] width 119 height 17
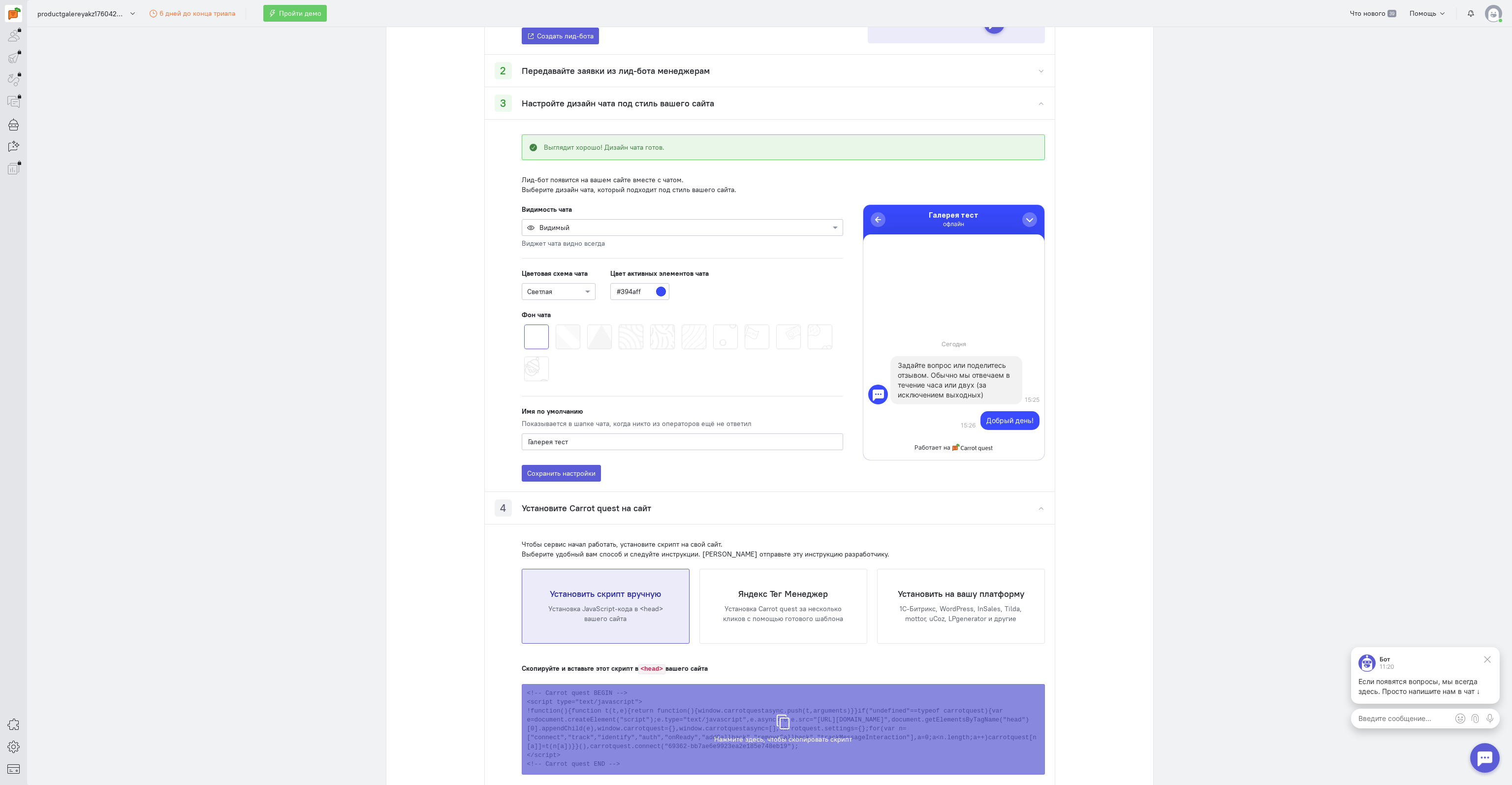
scroll to position [657, 0]
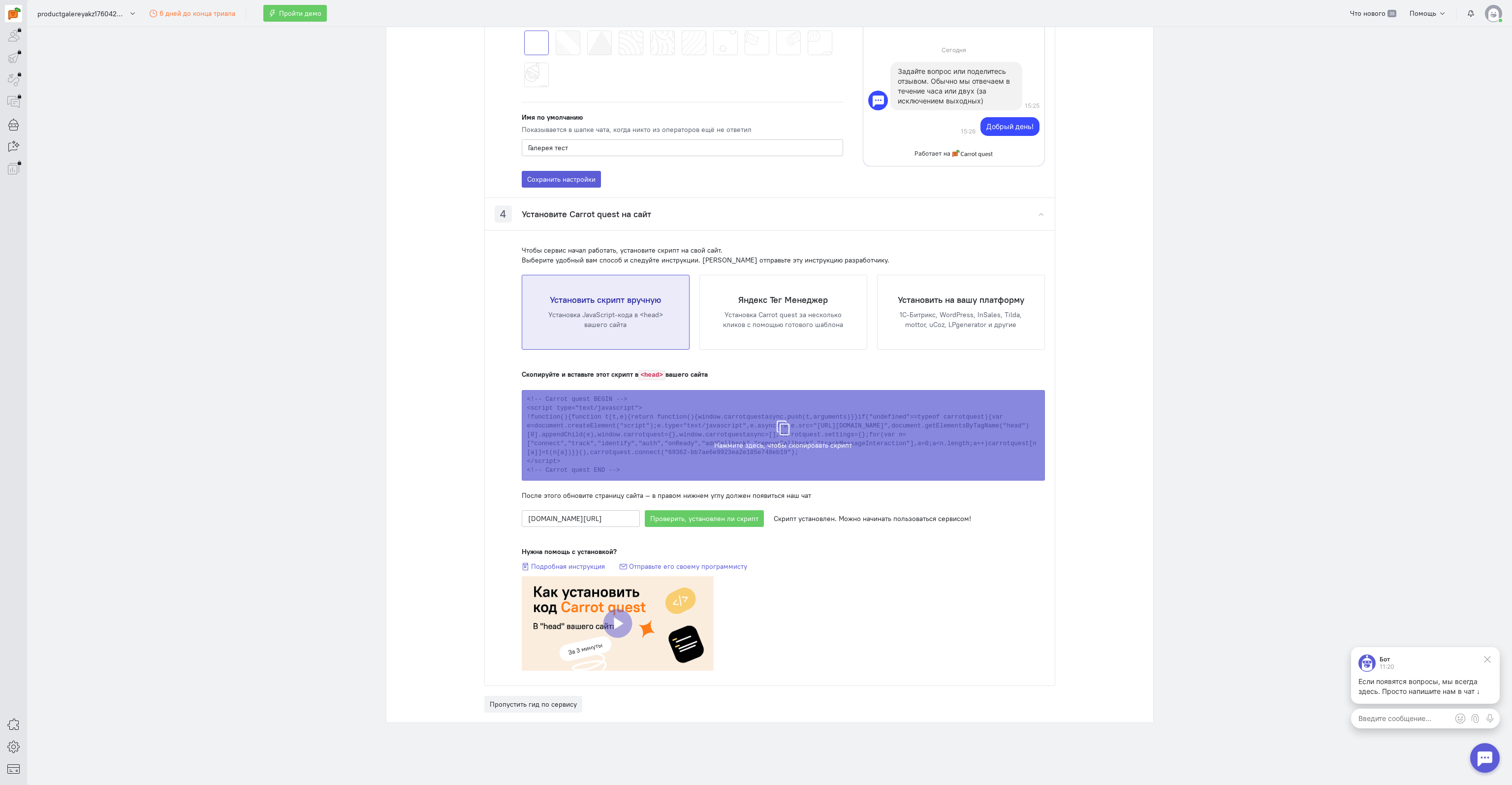
click at [815, 597] on div "Нужна помощь с установкой? Подробная инструкция Отправьте его своему программис…" at bounding box center [783, 611] width 523 height 129
